Goal: Use online tool/utility: Utilize a website feature to perform a specific function

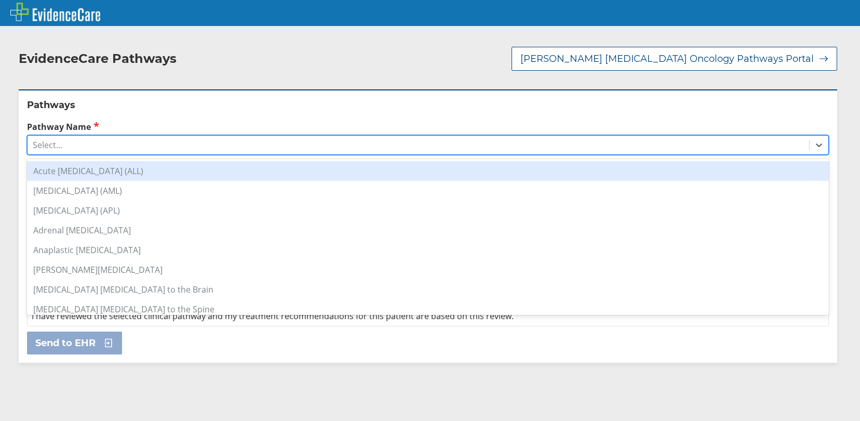
click at [49, 139] on div "Select..." at bounding box center [48, 144] width 30 height 11
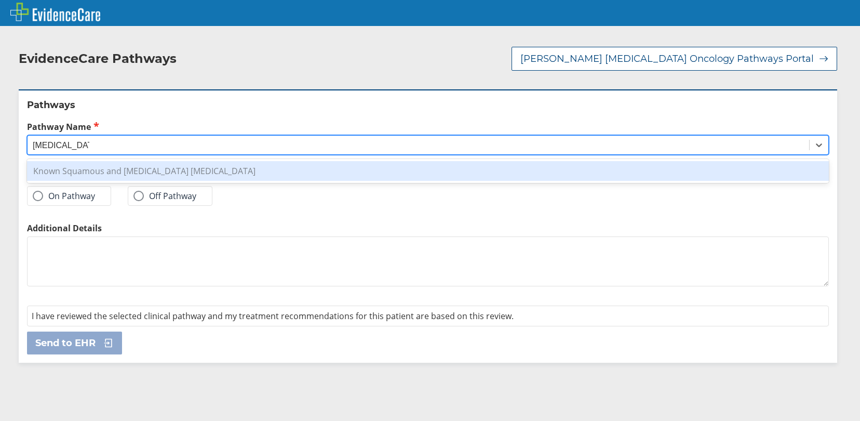
click at [60, 161] on div "Known Squamous and [MEDICAL_DATA] [MEDICAL_DATA]" at bounding box center [428, 171] width 802 height 20
type input "[MEDICAL_DATA]"
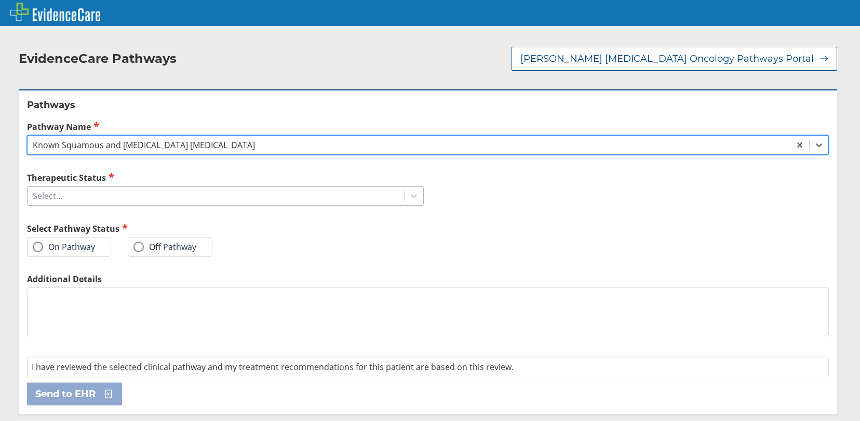
click at [66, 187] on div "Select..." at bounding box center [216, 196] width 376 height 18
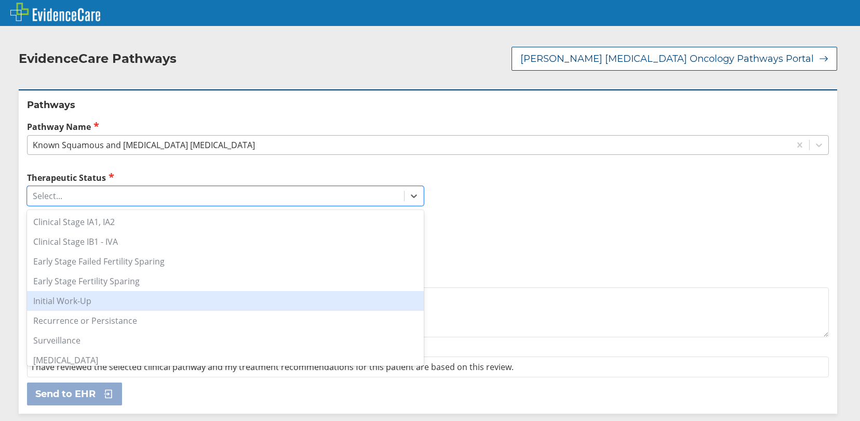
scroll to position [6, 0]
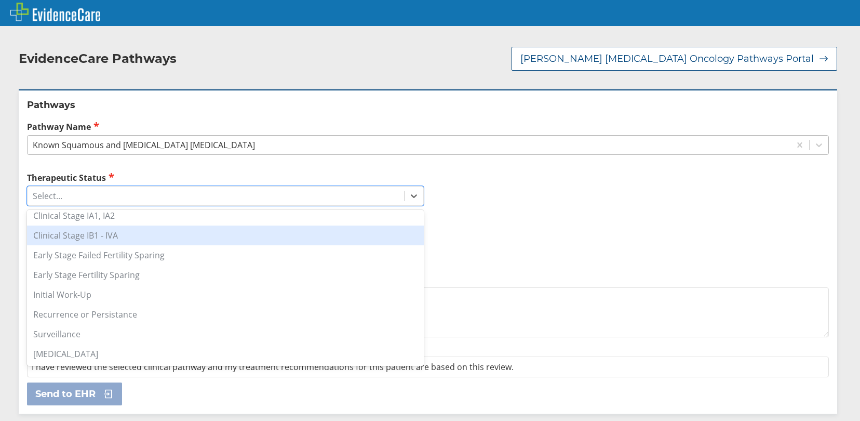
click at [91, 228] on div "Clinical Stage IB1 - IVA" at bounding box center [225, 235] width 397 height 20
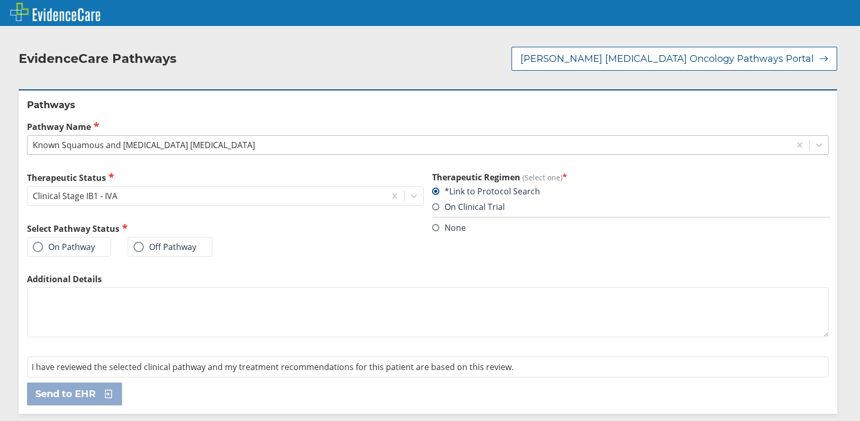
click at [82, 241] on label "On Pathway" at bounding box center [64, 246] width 62 height 10
click at [0, 0] on input "On Pathway" at bounding box center [0, 0] width 0 height 0
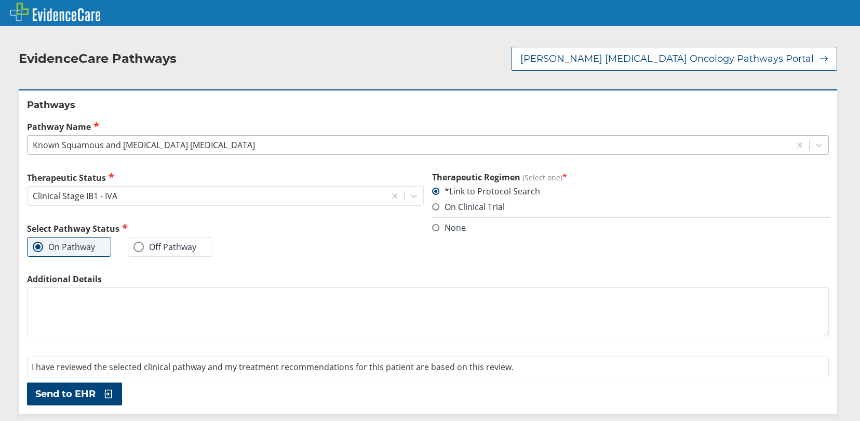
click at [86, 387] on span "Send to EHR" at bounding box center [65, 393] width 60 height 12
